Goal: Task Accomplishment & Management: Manage account settings

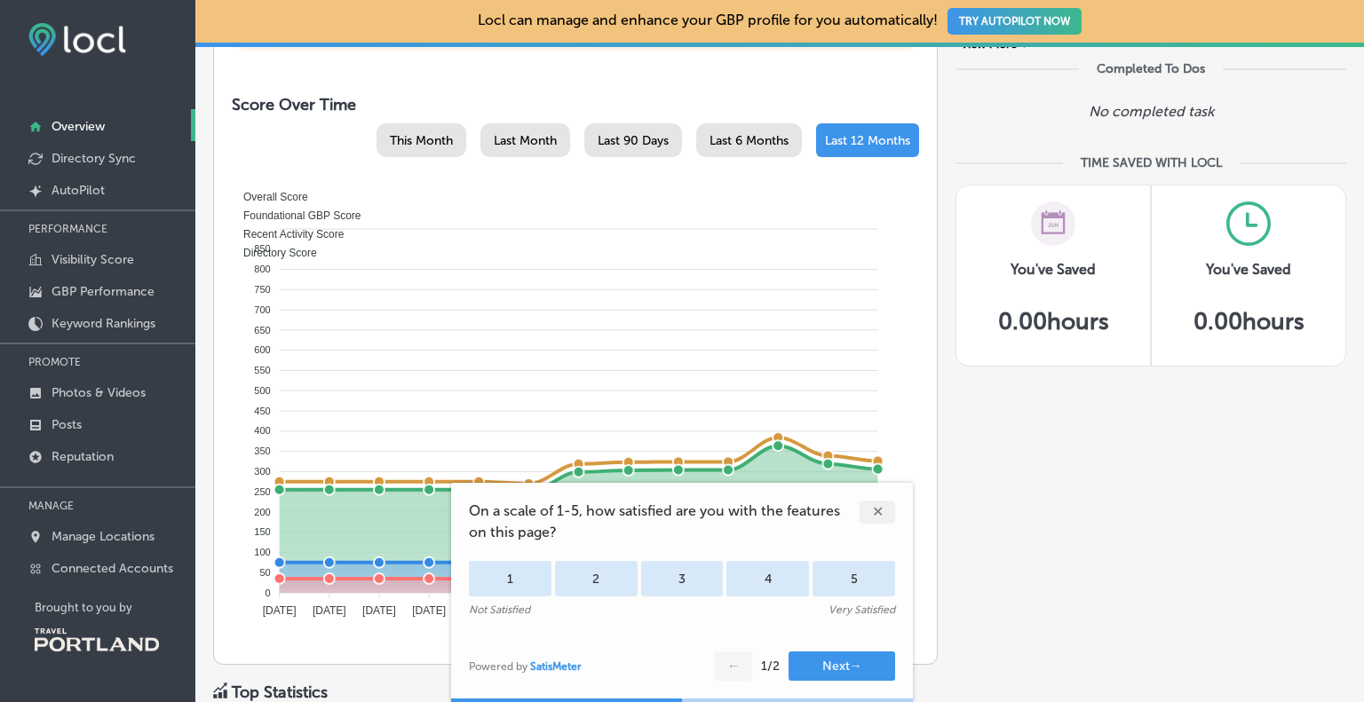
scroll to position [799, 0]
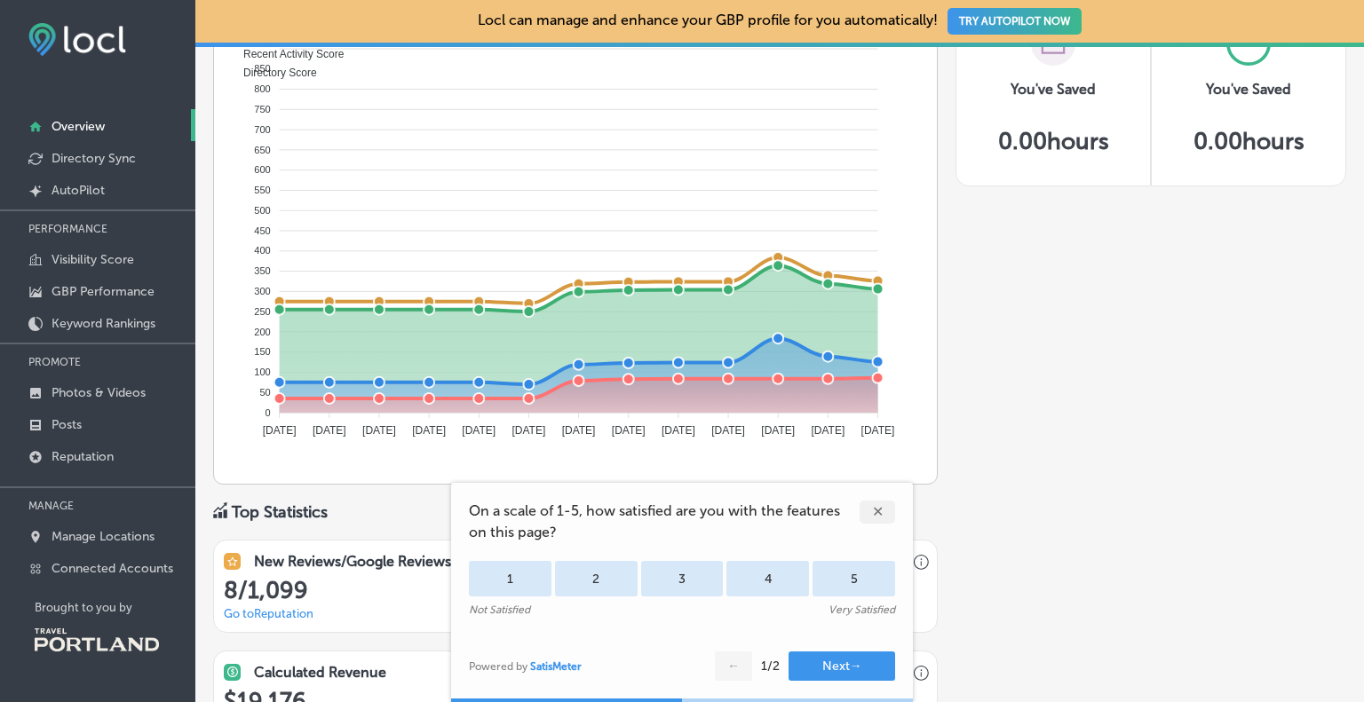
click at [884, 505] on div "✕" at bounding box center [877, 512] width 36 height 23
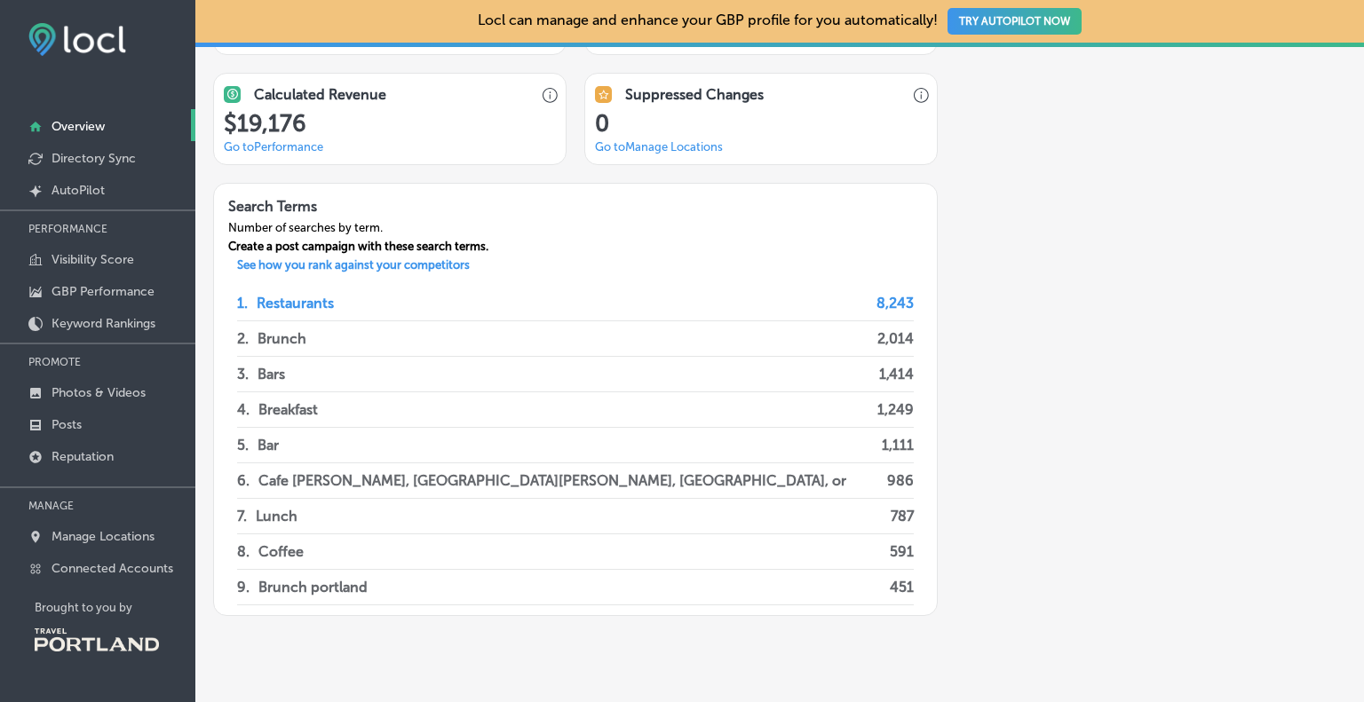
scroll to position [1414, 0]
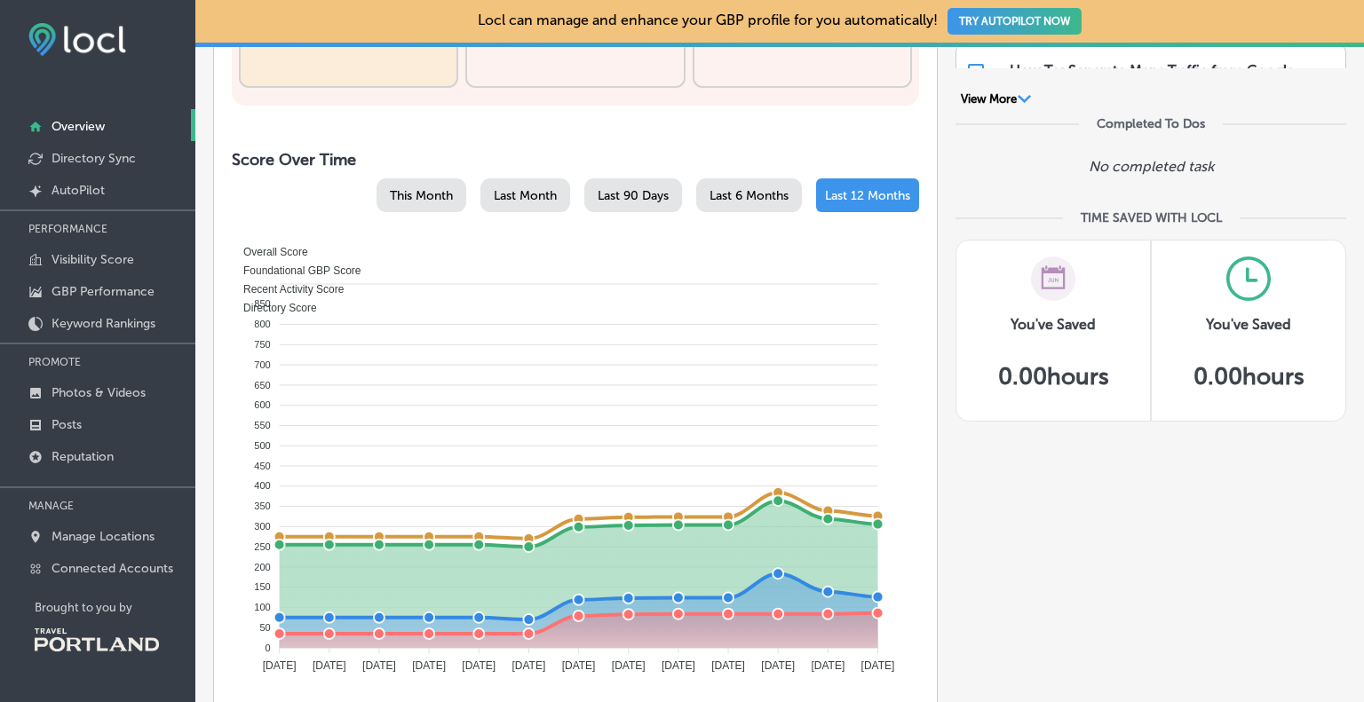
scroll to position [533, 0]
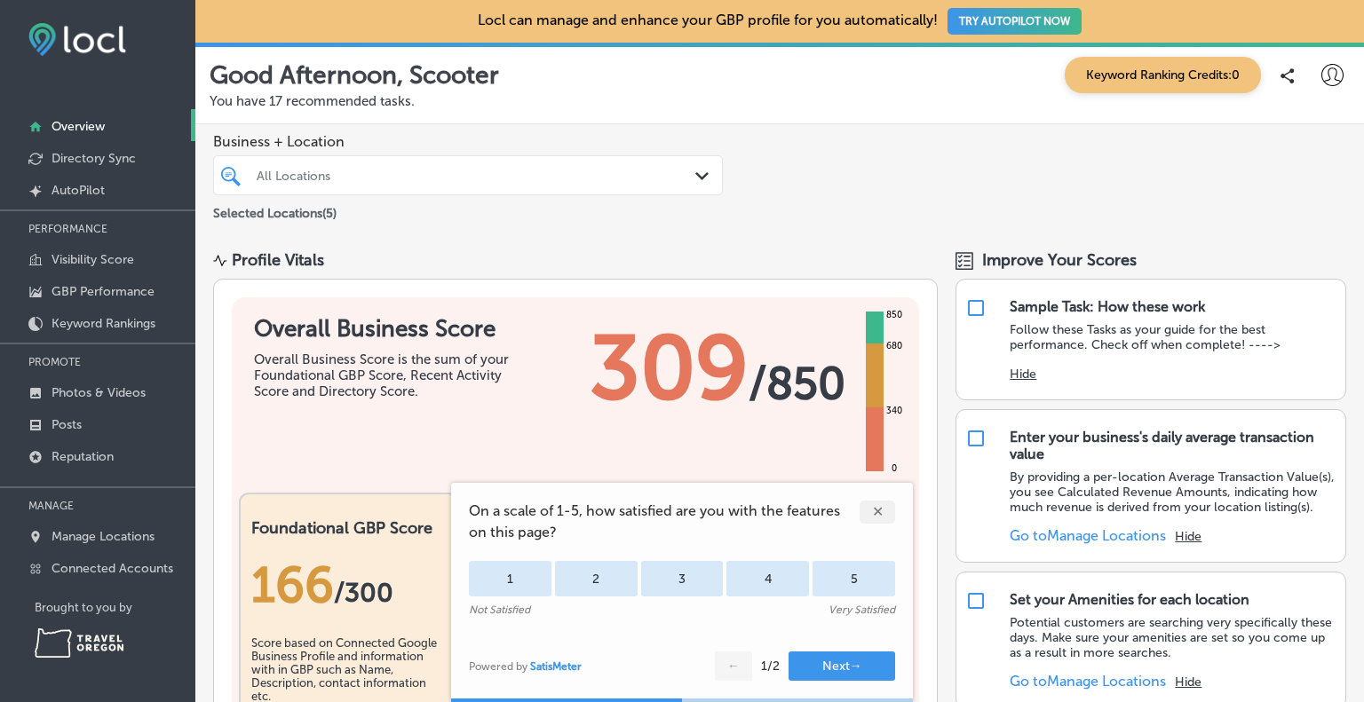
click at [874, 511] on div "✕" at bounding box center [877, 512] width 36 height 23
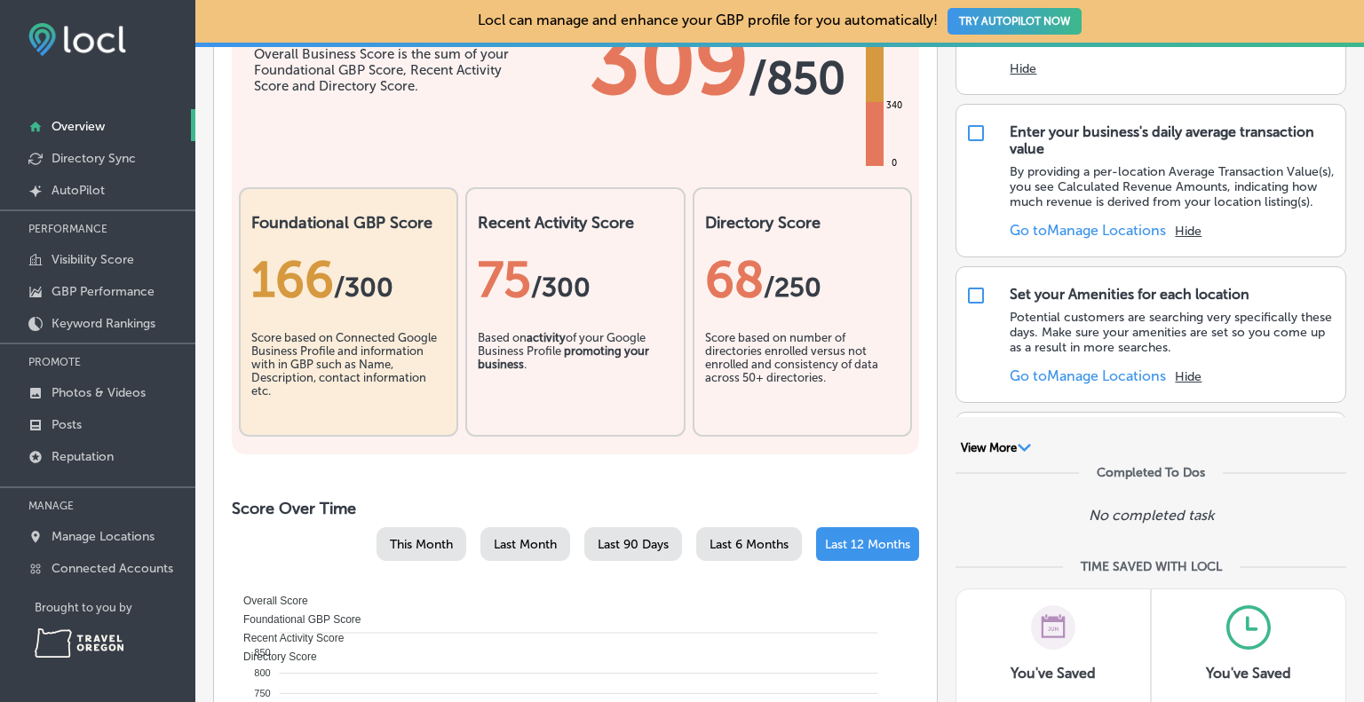
scroll to position [266, 0]
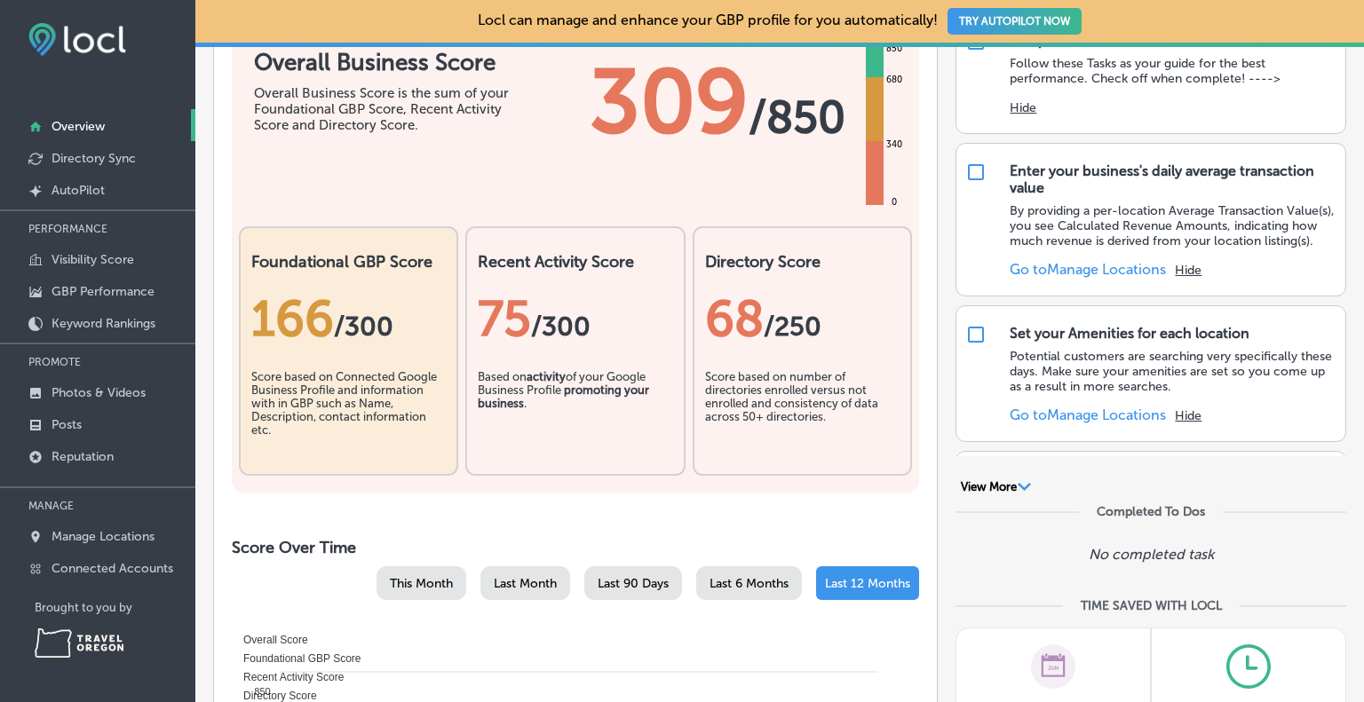
click at [995, 489] on button "View More Path Created with Sketch." at bounding box center [995, 487] width 81 height 16
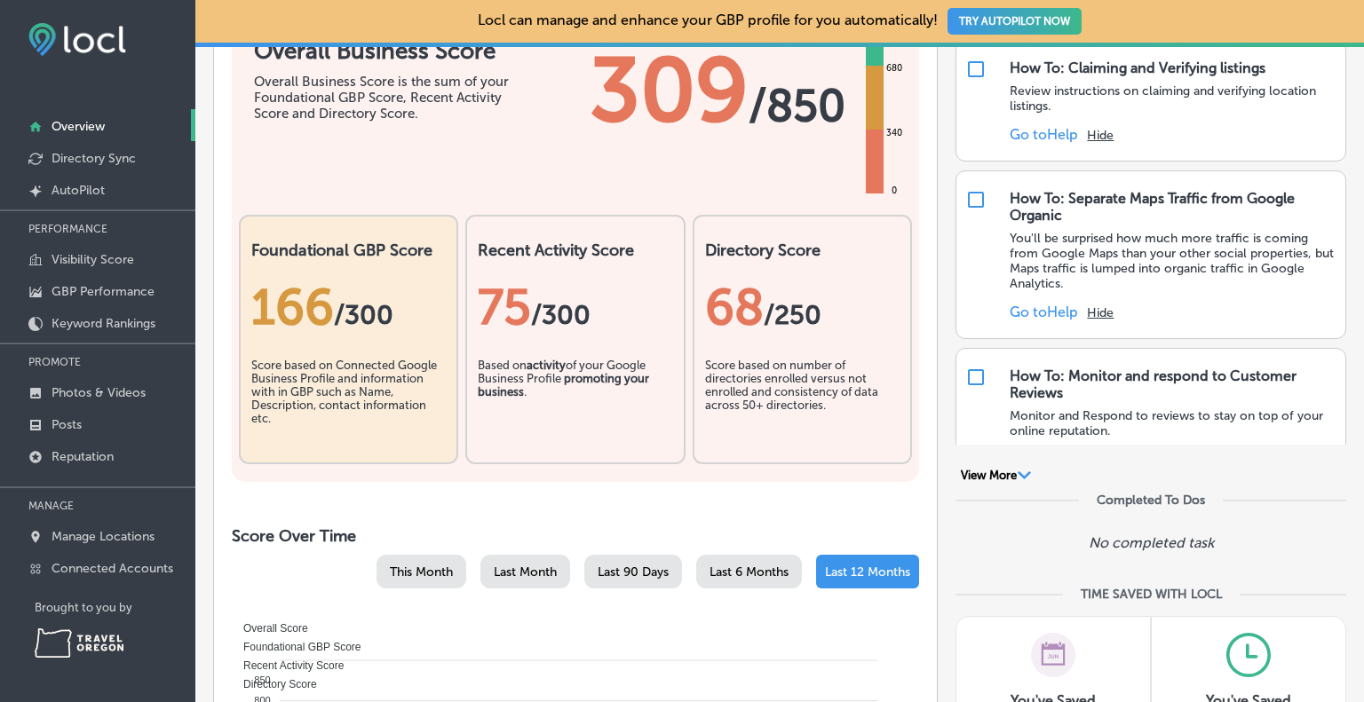
click at [1017, 476] on icon "Path Created with Sketch." at bounding box center [1023, 475] width 13 height 8
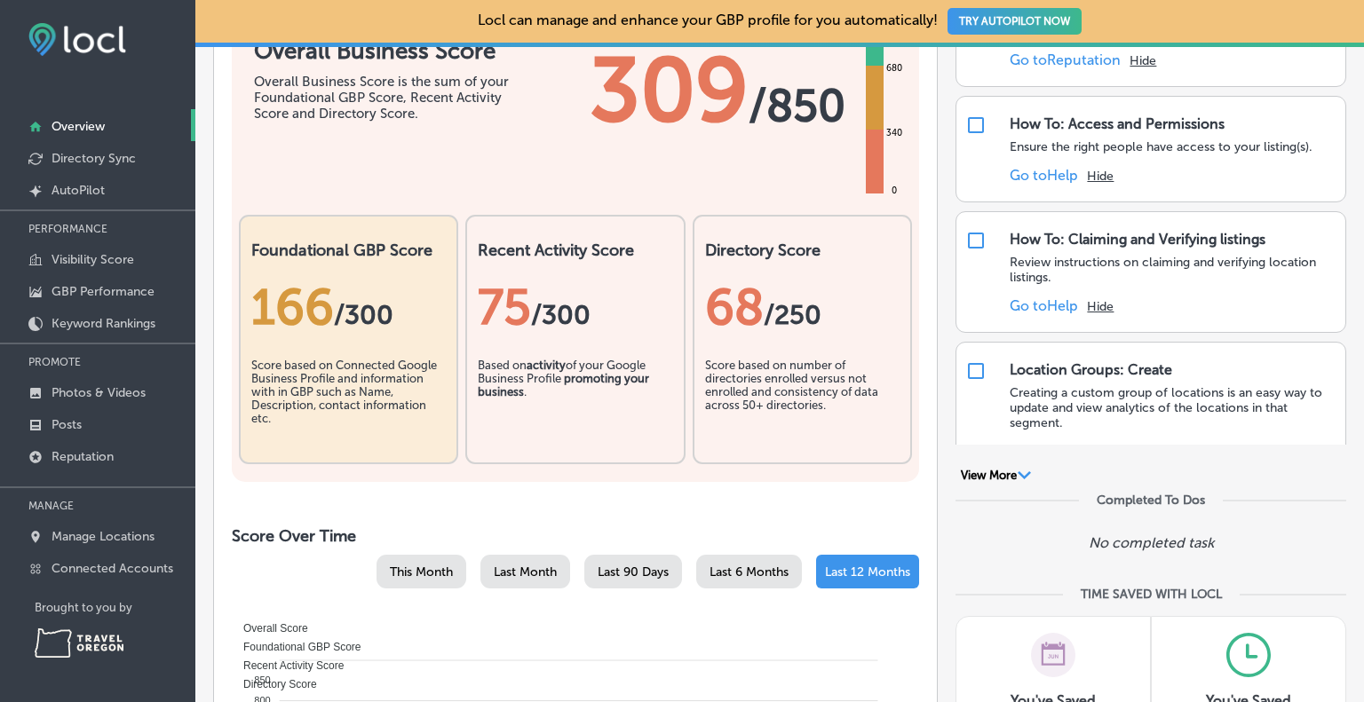
click at [1022, 476] on icon "Path Created with Sketch." at bounding box center [1023, 475] width 13 height 8
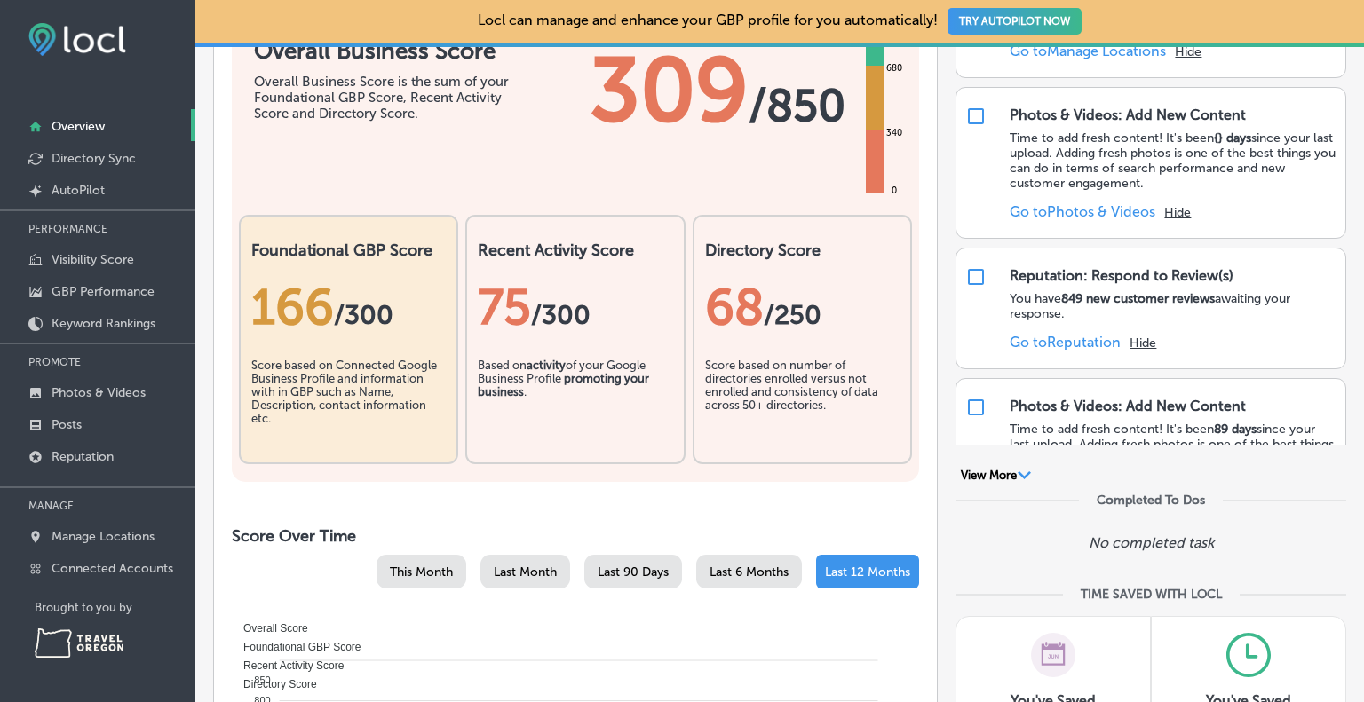
click at [1022, 476] on icon "Path Created with Sketch." at bounding box center [1023, 475] width 13 height 8
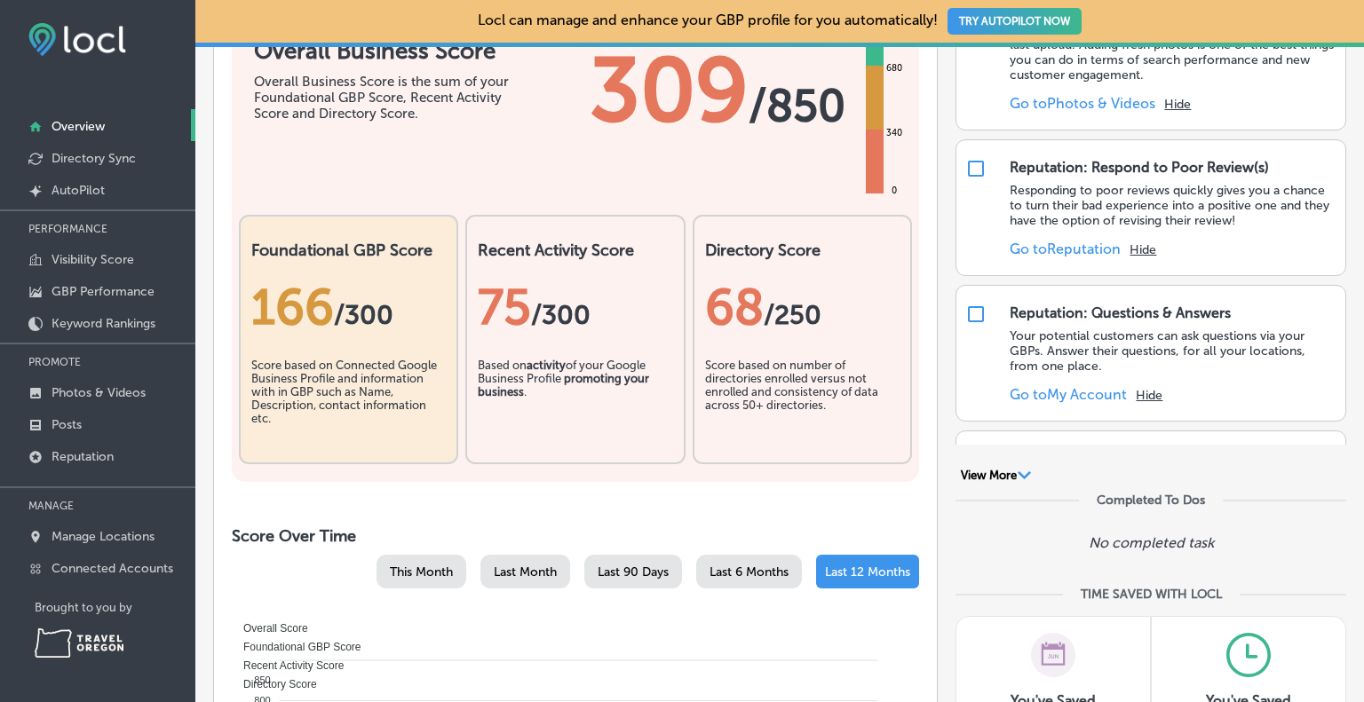
click at [1022, 476] on icon "Path Created with Sketch." at bounding box center [1023, 475] width 13 height 8
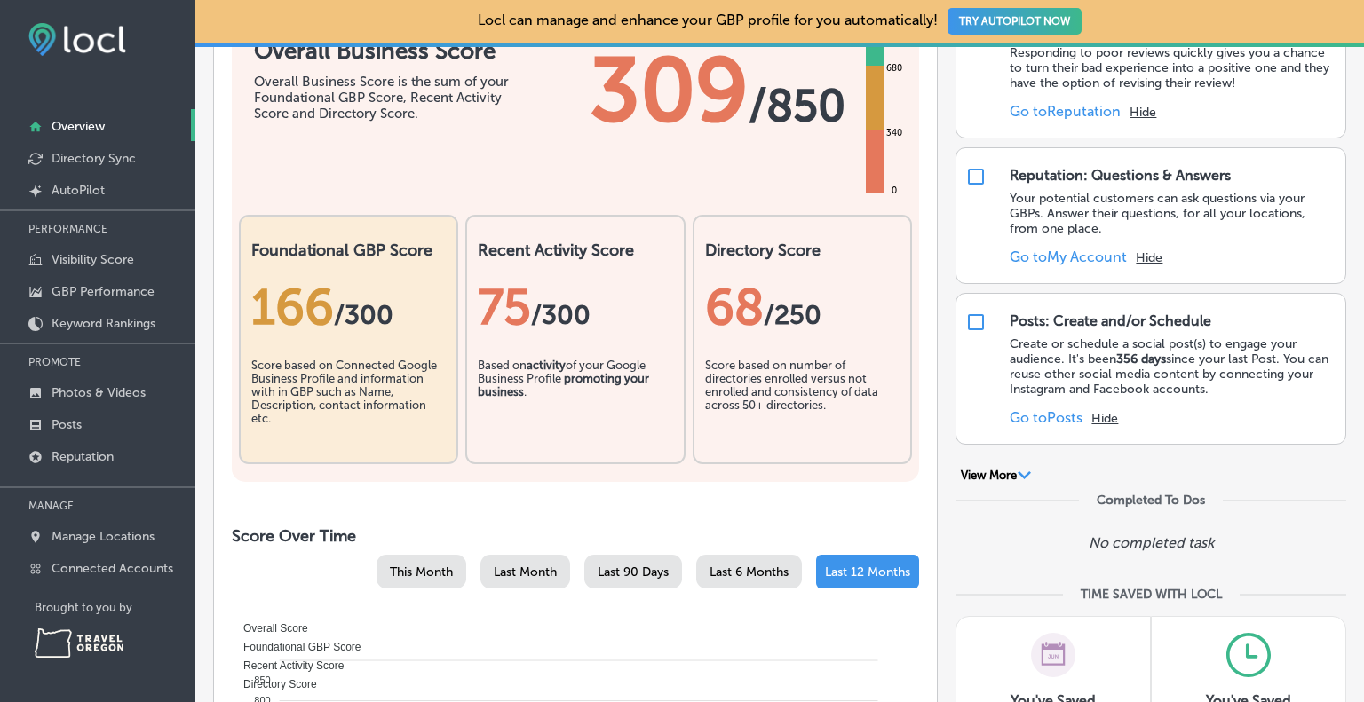
click at [1022, 476] on icon "Path Created with Sketch." at bounding box center [1023, 475] width 13 height 8
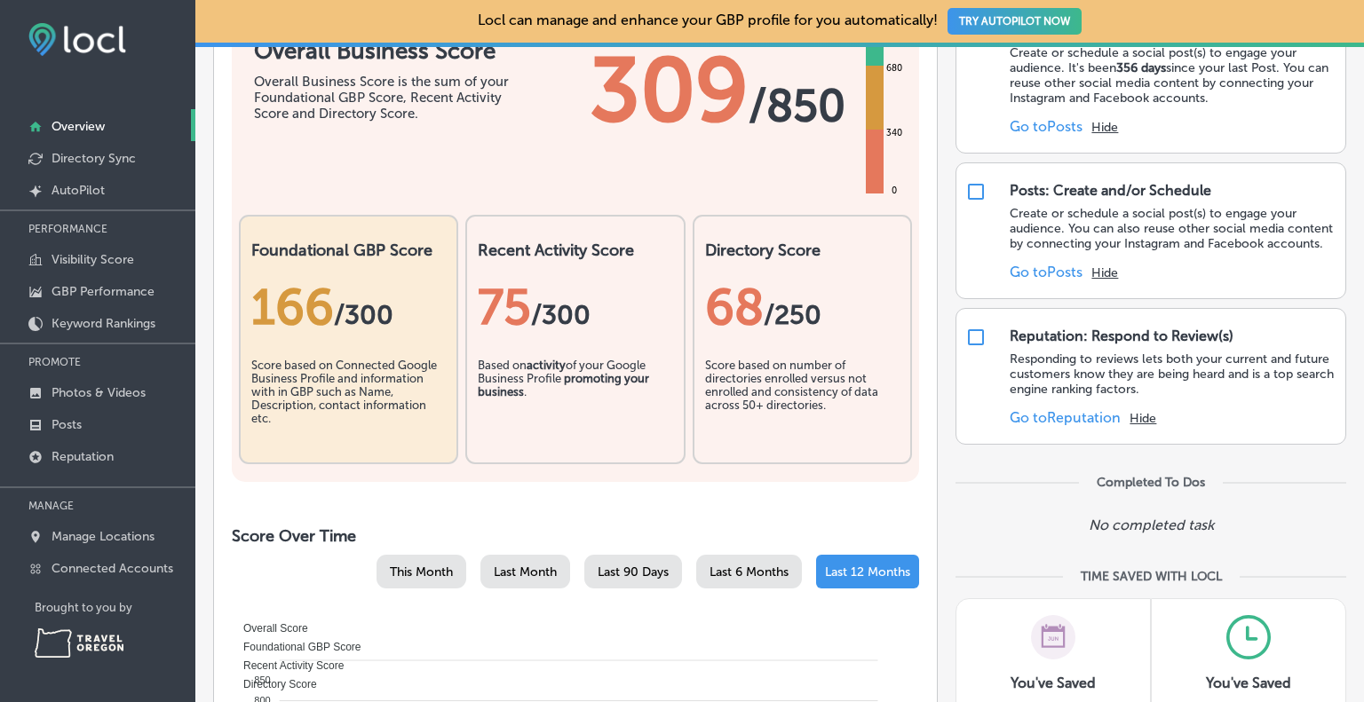
click at [1022, 476] on div "Completed To Dos" at bounding box center [1150, 482] width 391 height 15
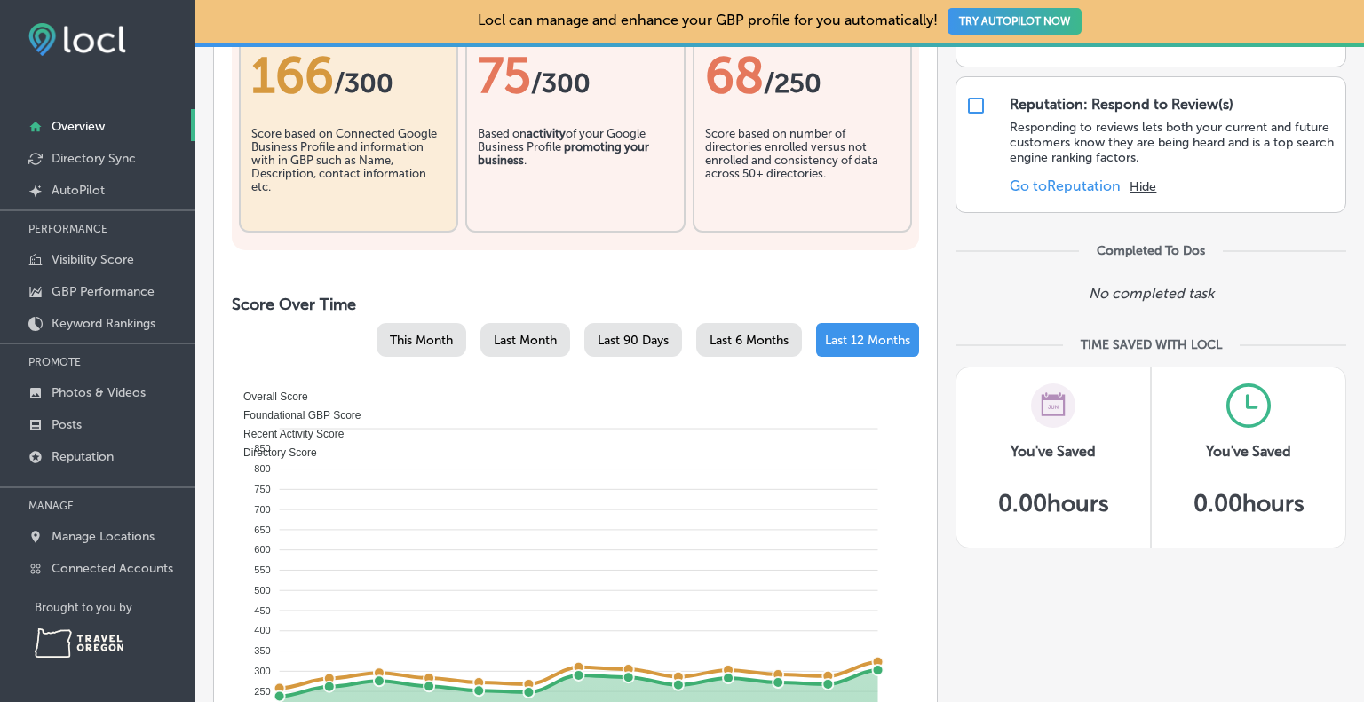
scroll to position [621, 0]
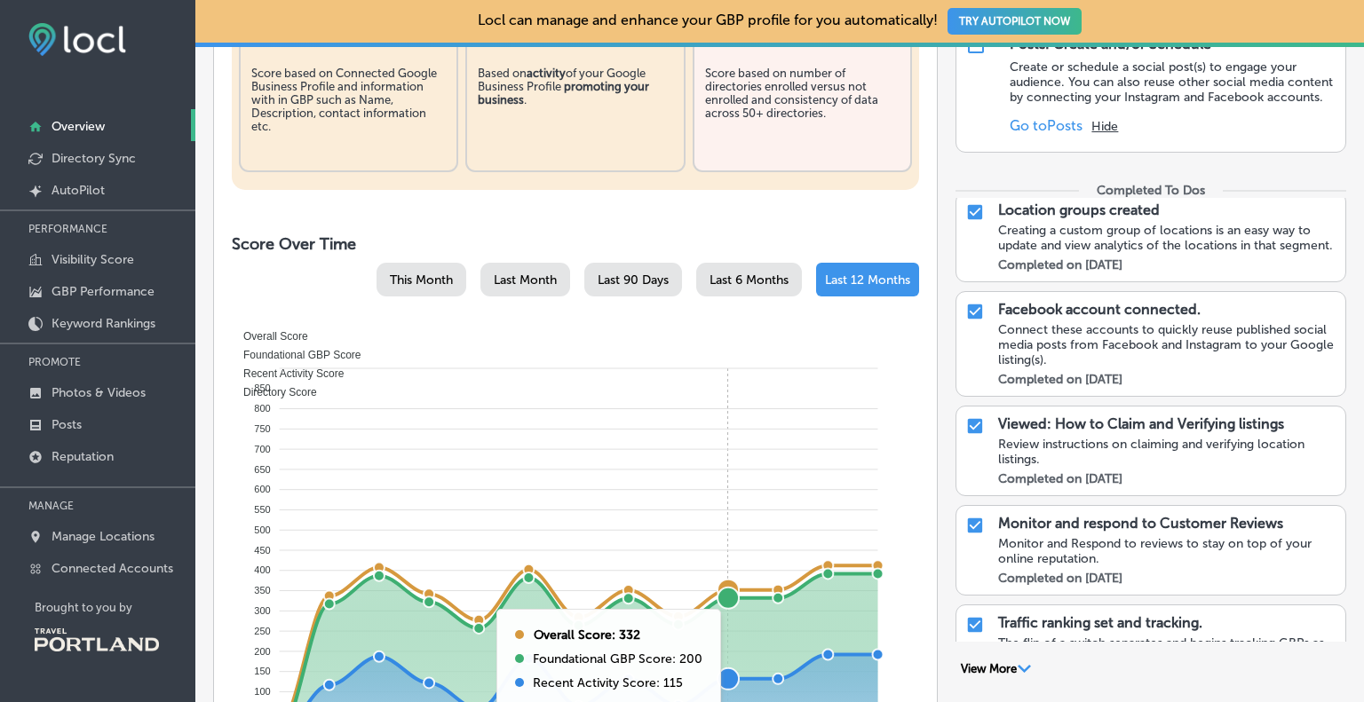
scroll to position [1012, 0]
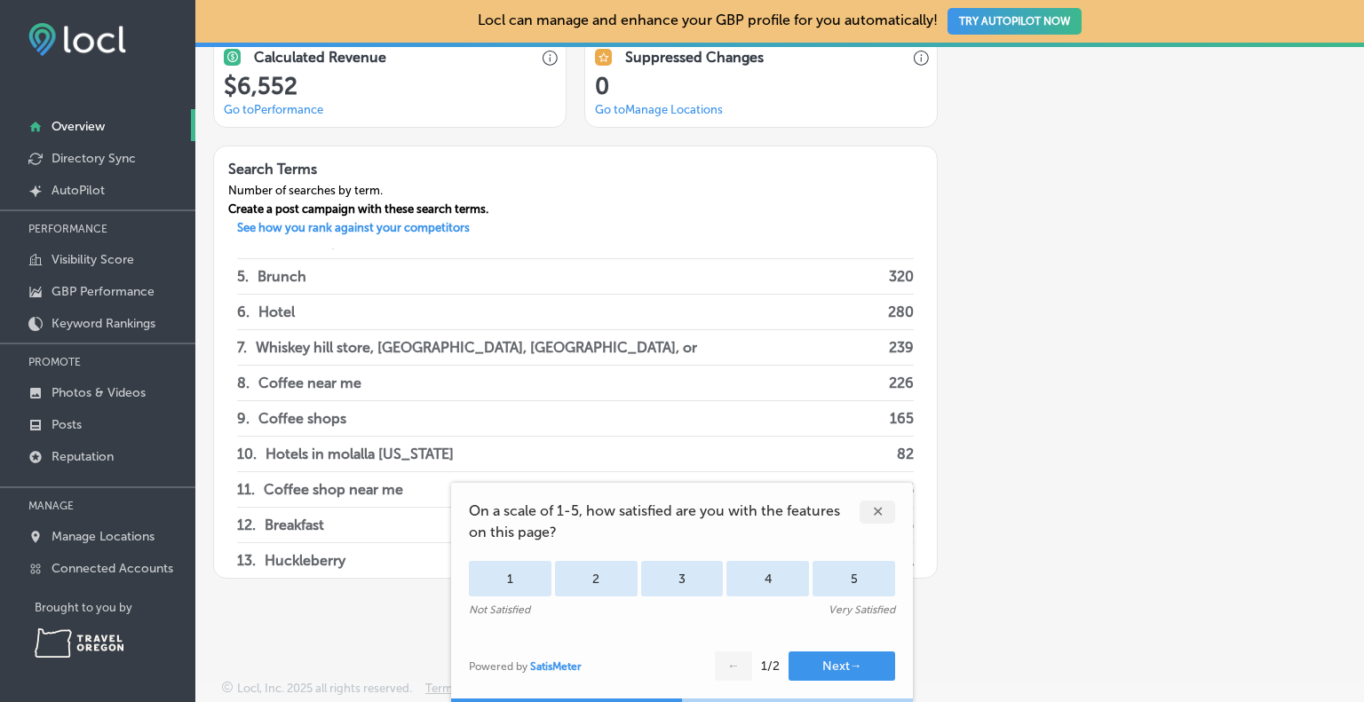
scroll to position [178, 0]
